Goal: Transaction & Acquisition: Purchase product/service

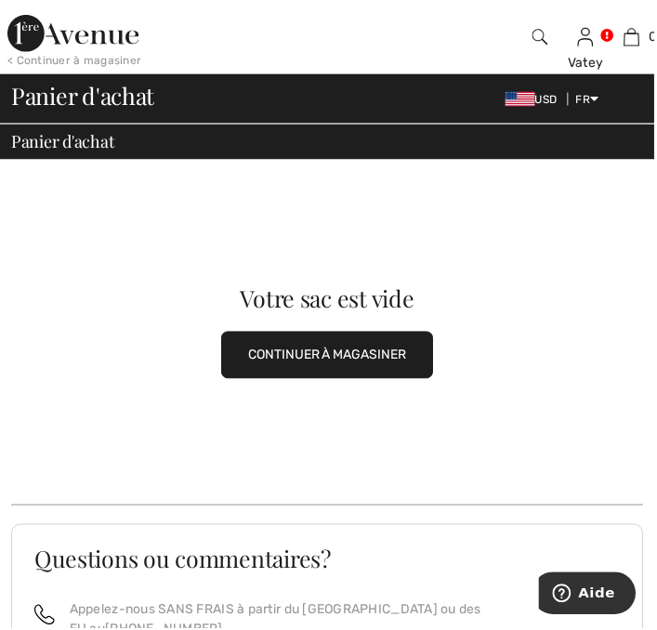
click at [46, 40] on img at bounding box center [73, 33] width 132 height 37
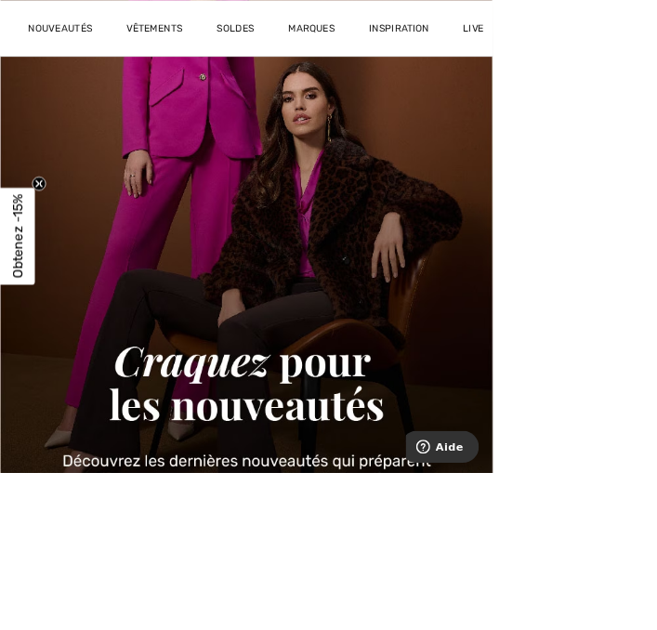
scroll to position [294, 0]
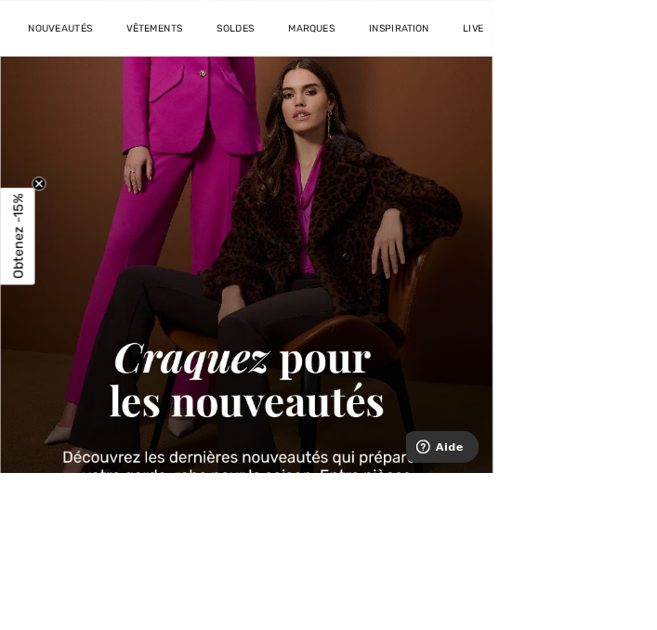
click at [246, 481] on img at bounding box center [328, 331] width 657 height 1029
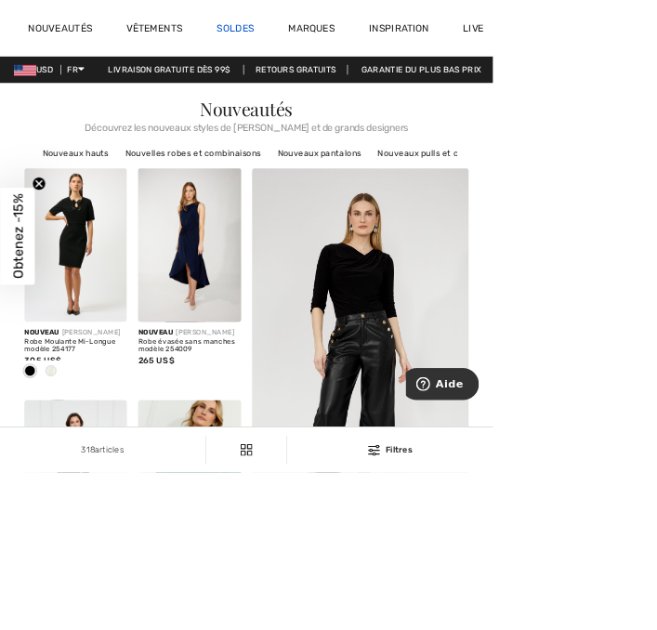
click at [325, 35] on link "Soldes" at bounding box center [314, 40] width 51 height 20
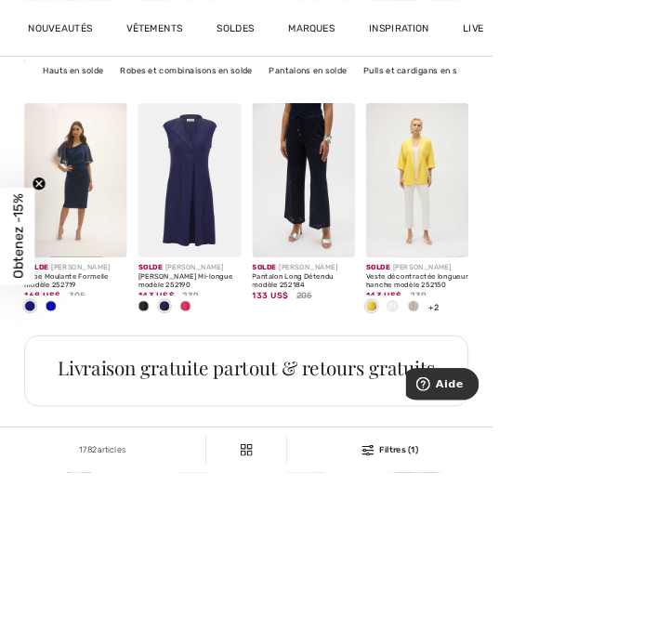
scroll to position [3448, 0]
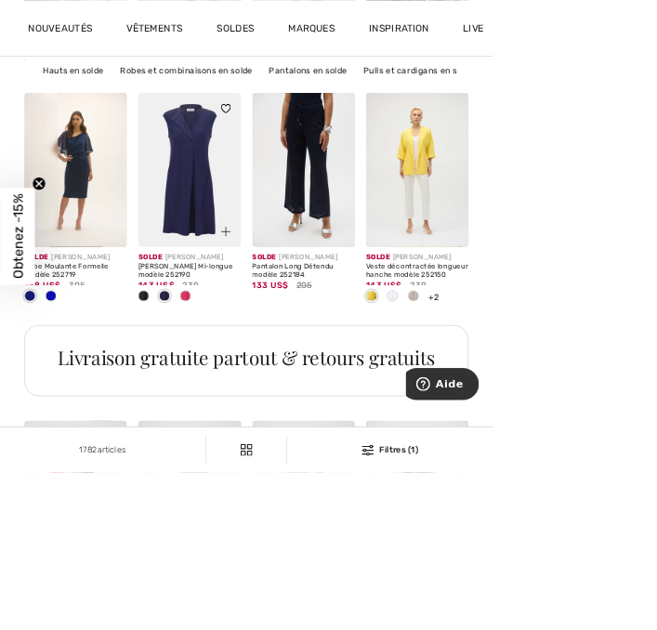
click at [273, 279] on div at bounding box center [290, 299] width 62 height 62
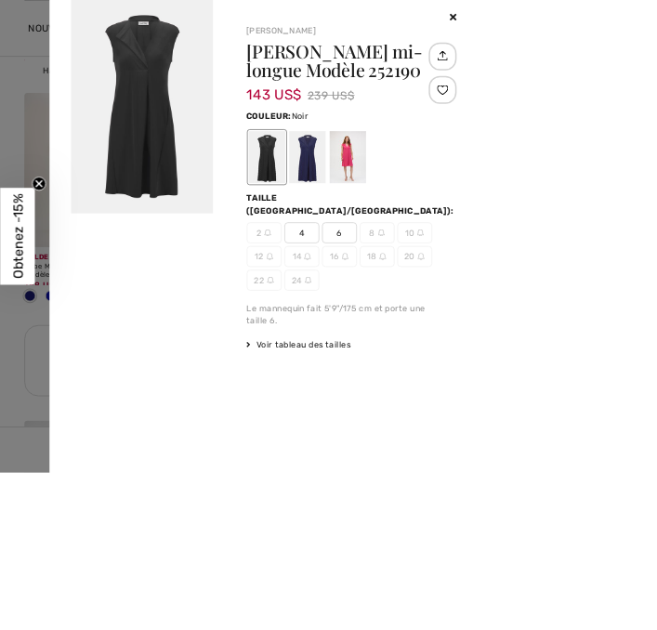
click at [488, 216] on div at bounding box center [464, 210] width 48 height 70
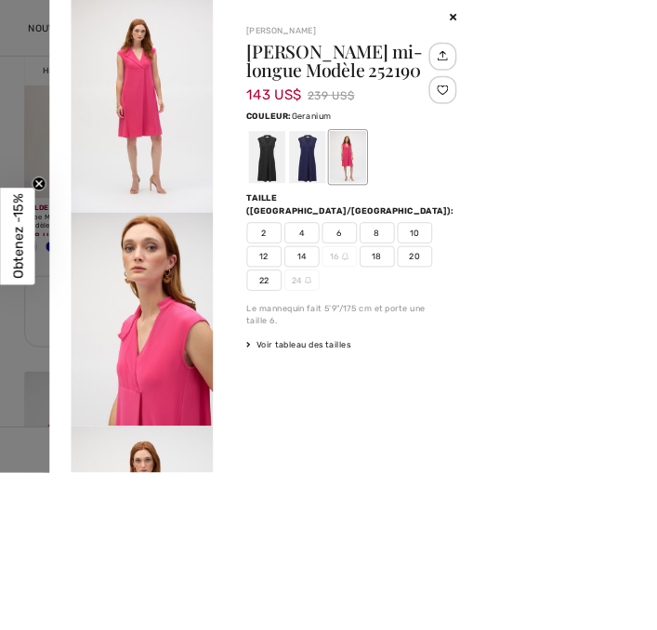
scroll to position [3528, 0]
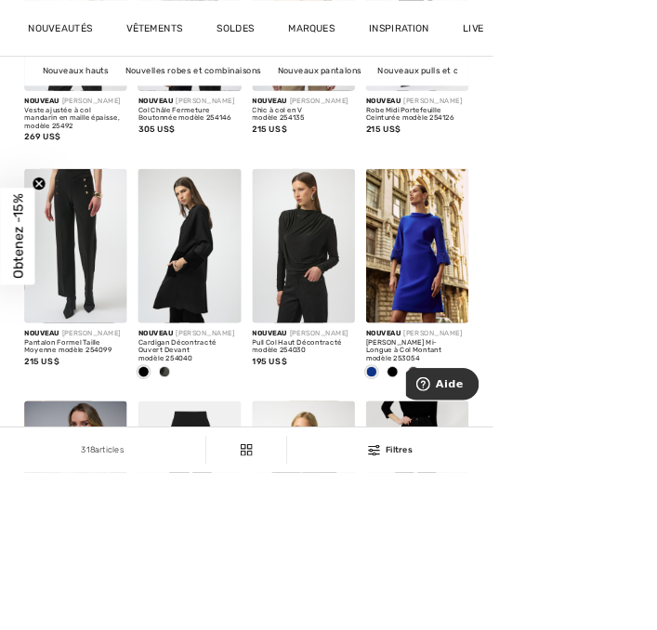
scroll to position [1677, 0]
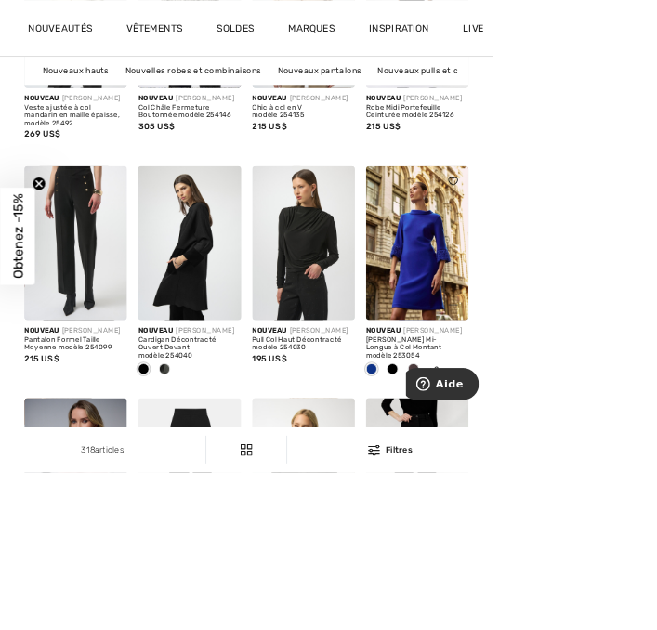
click at [580, 353] on img at bounding box center [556, 323] width 137 height 205
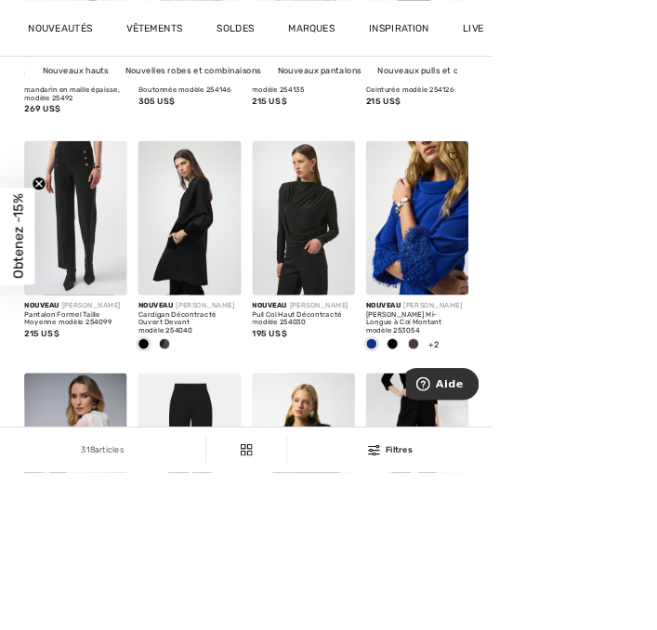
scroll to position [1756, 0]
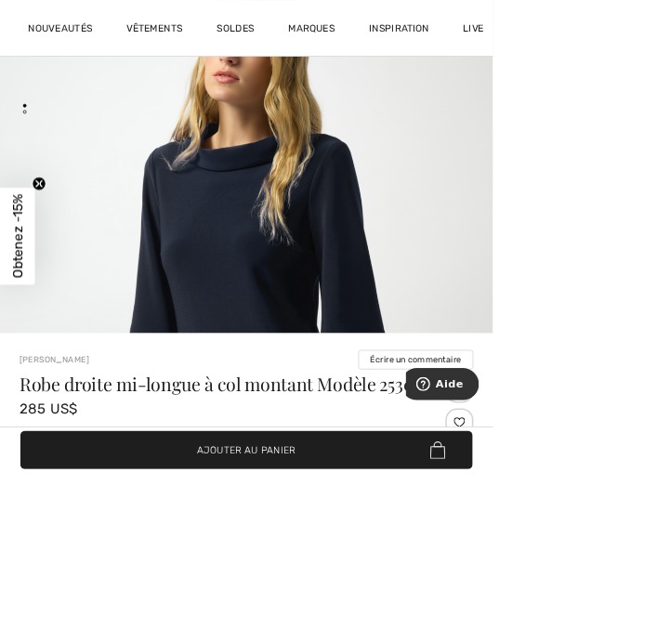
scroll to position [182, 0]
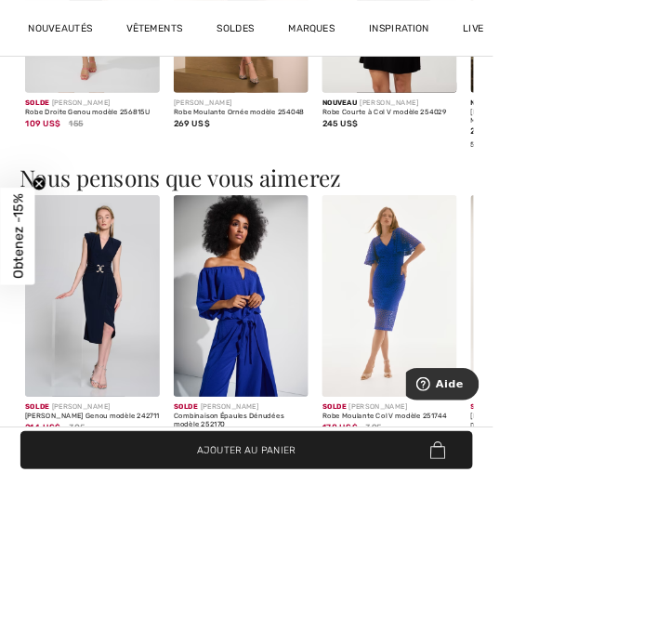
scroll to position [1841, 0]
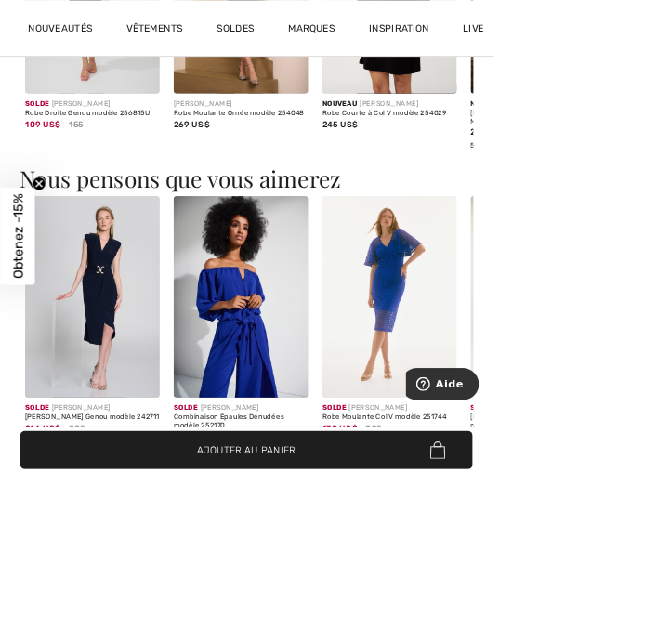
click at [541, 387] on img at bounding box center [519, 396] width 179 height 270
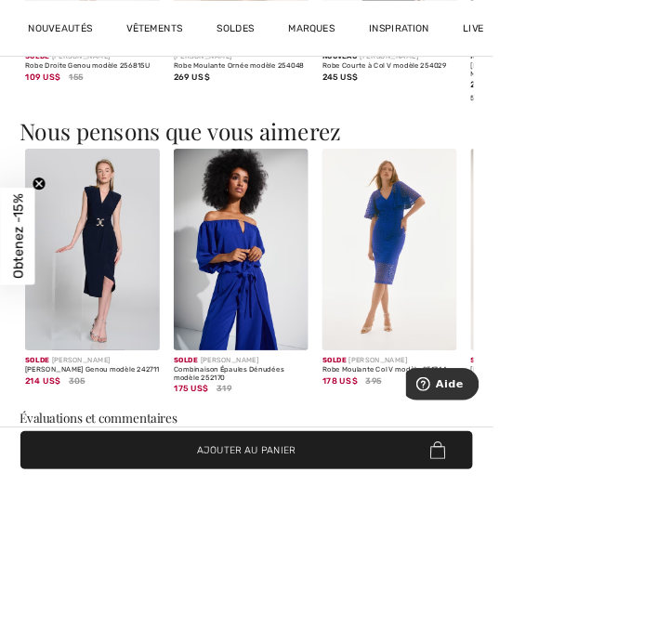
scroll to position [1921, 0]
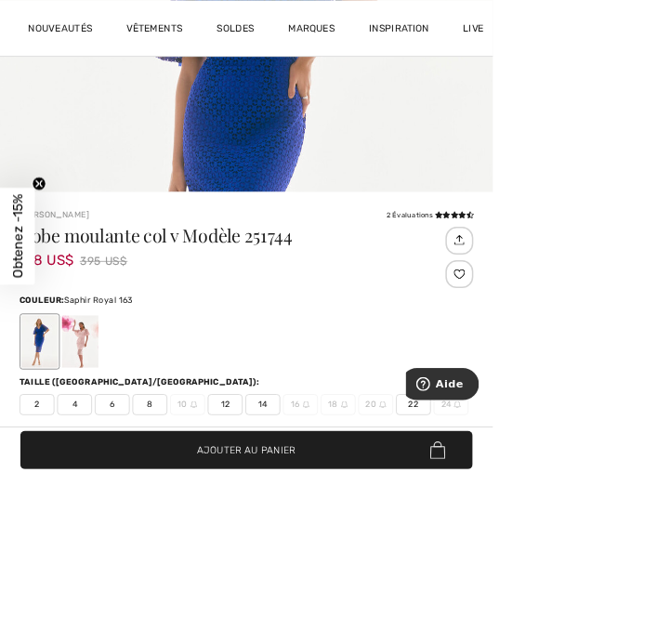
scroll to position [371, 0]
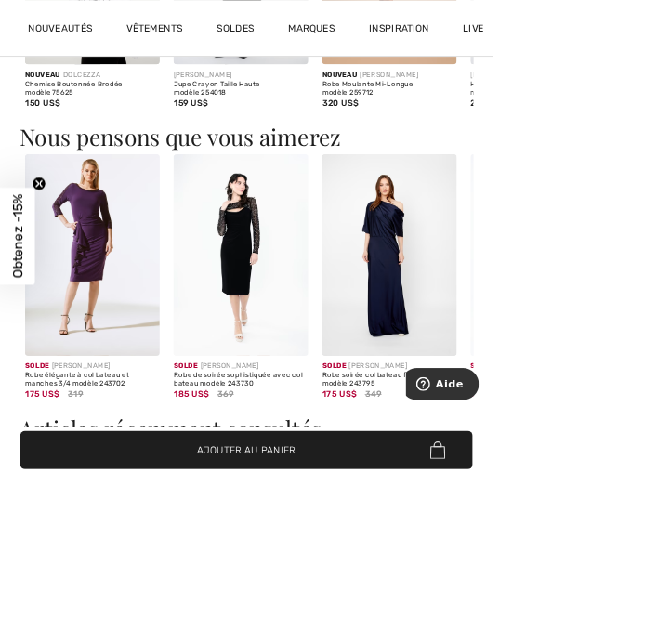
scroll to position [1839, 0]
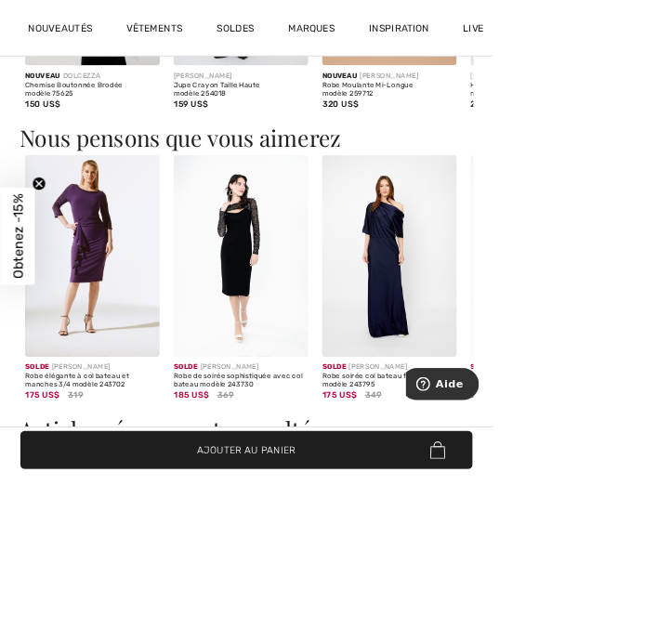
click at [147, 319] on img at bounding box center [122, 342] width 179 height 270
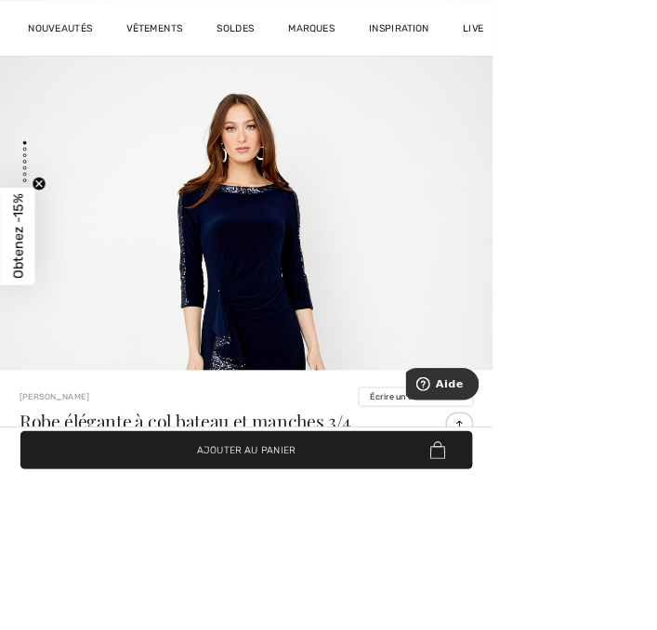
scroll to position [132, 0]
